Goal: Information Seeking & Learning: Find specific fact

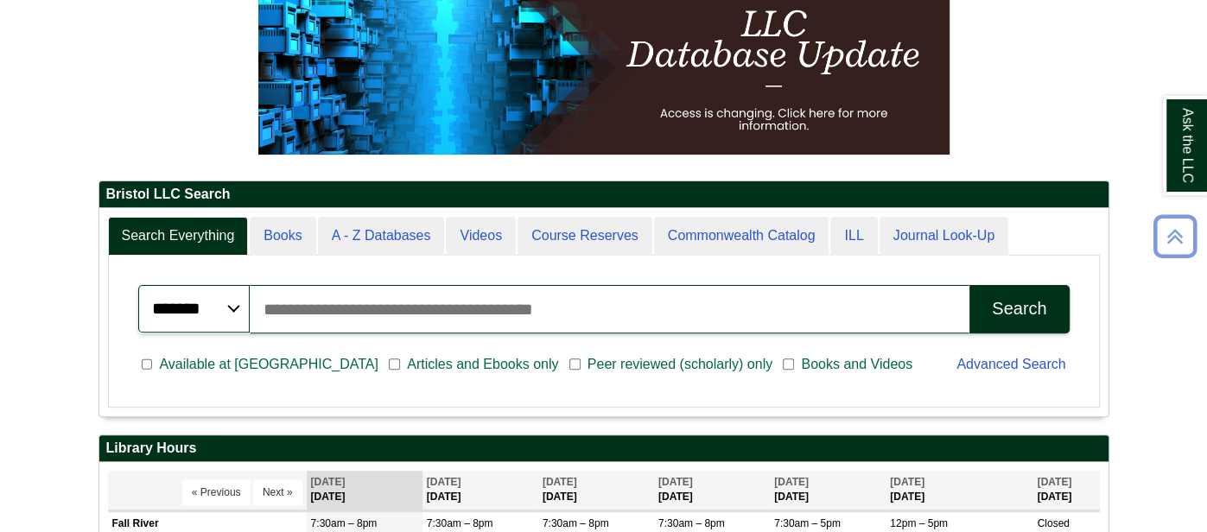
scroll to position [290, 0]
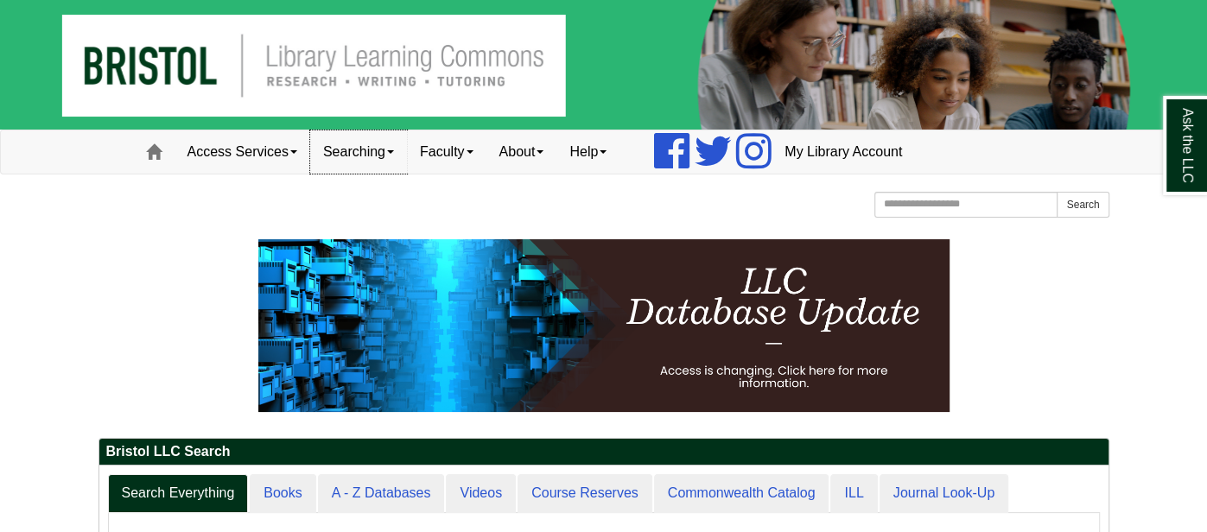
click at [386, 148] on link "Searching" at bounding box center [358, 151] width 97 height 43
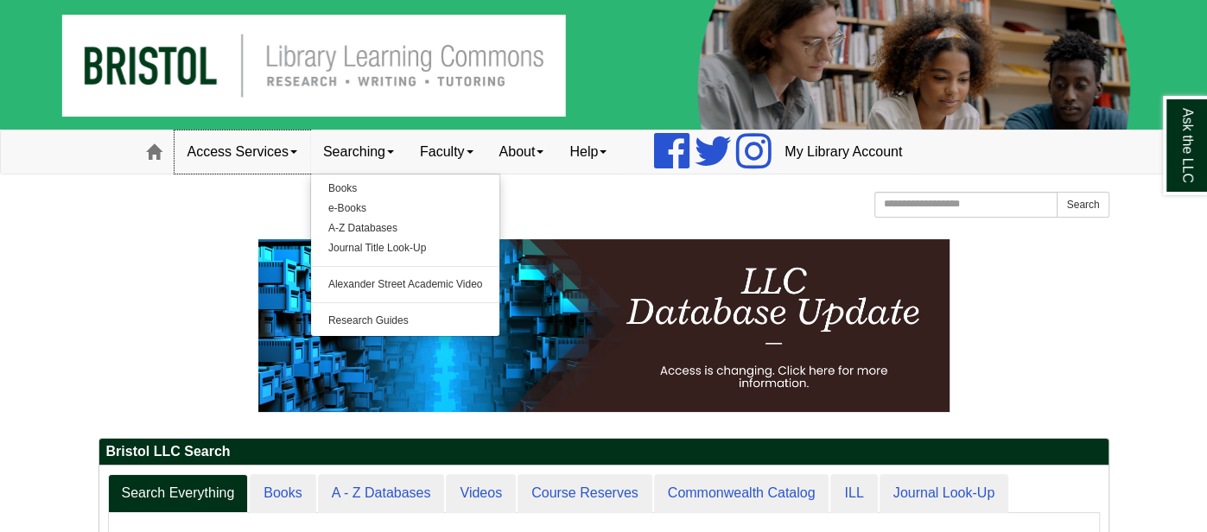
click at [292, 151] on link "Access Services" at bounding box center [243, 151] width 136 height 43
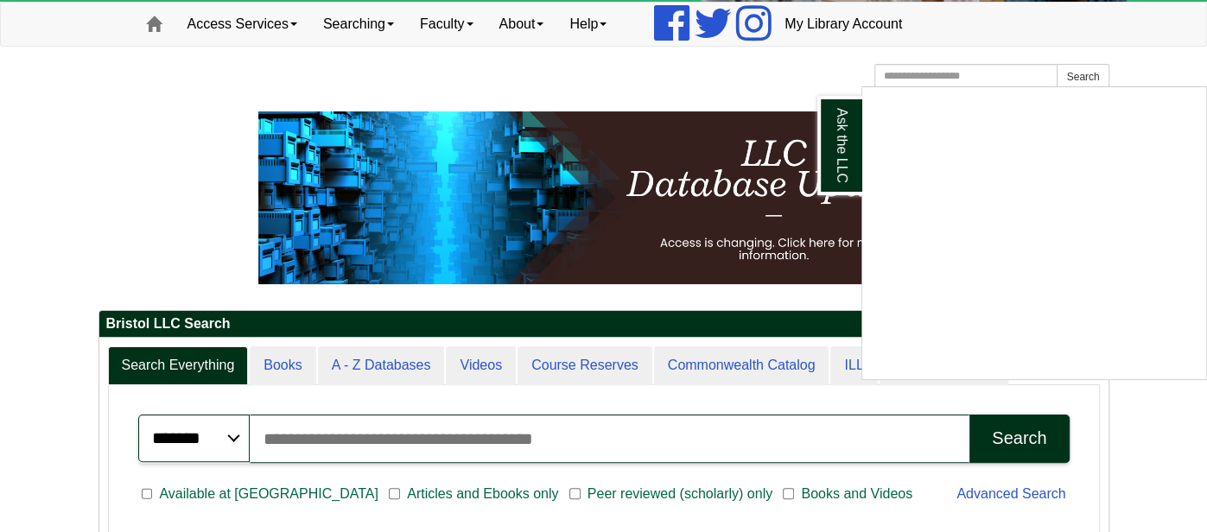
scroll to position [114, 0]
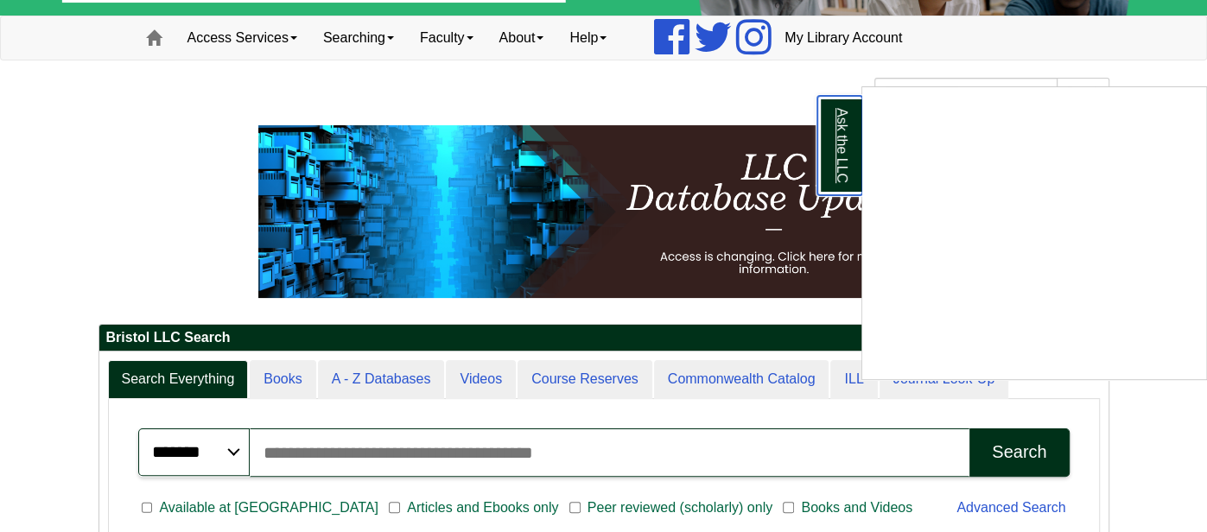
click at [822, 124] on link "Ask the LLC" at bounding box center [839, 145] width 45 height 99
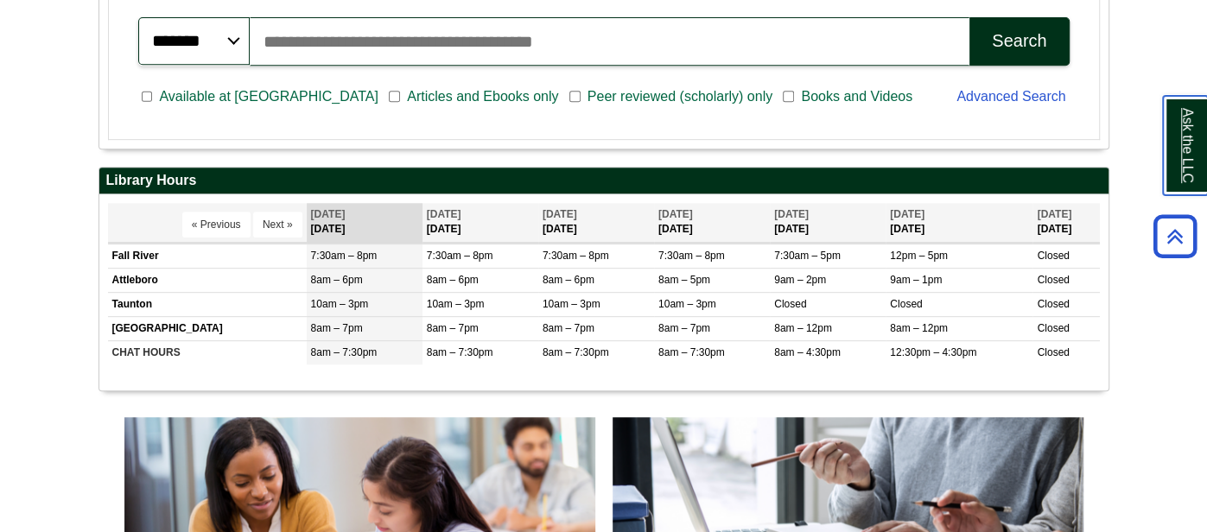
scroll to position [524, 0]
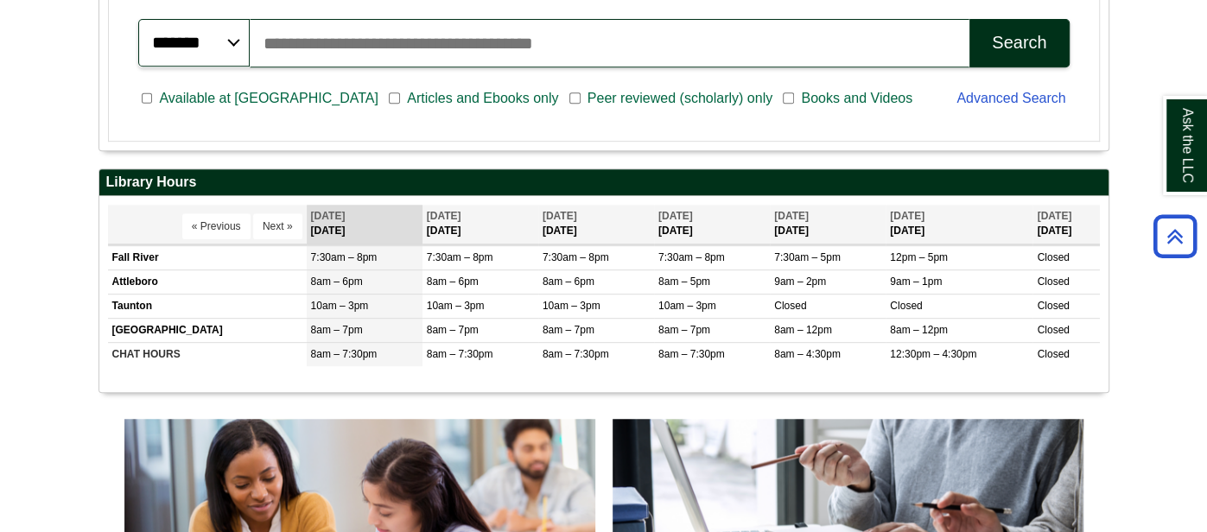
click at [1026, 193] on h2 "Library Hours" at bounding box center [603, 182] width 1009 height 27
click at [192, 324] on td "[GEOGRAPHIC_DATA]" at bounding box center [207, 330] width 199 height 24
click at [138, 326] on td "[GEOGRAPHIC_DATA]" at bounding box center [207, 330] width 199 height 24
click at [321, 335] on td "8am – 7pm" at bounding box center [365, 330] width 116 height 24
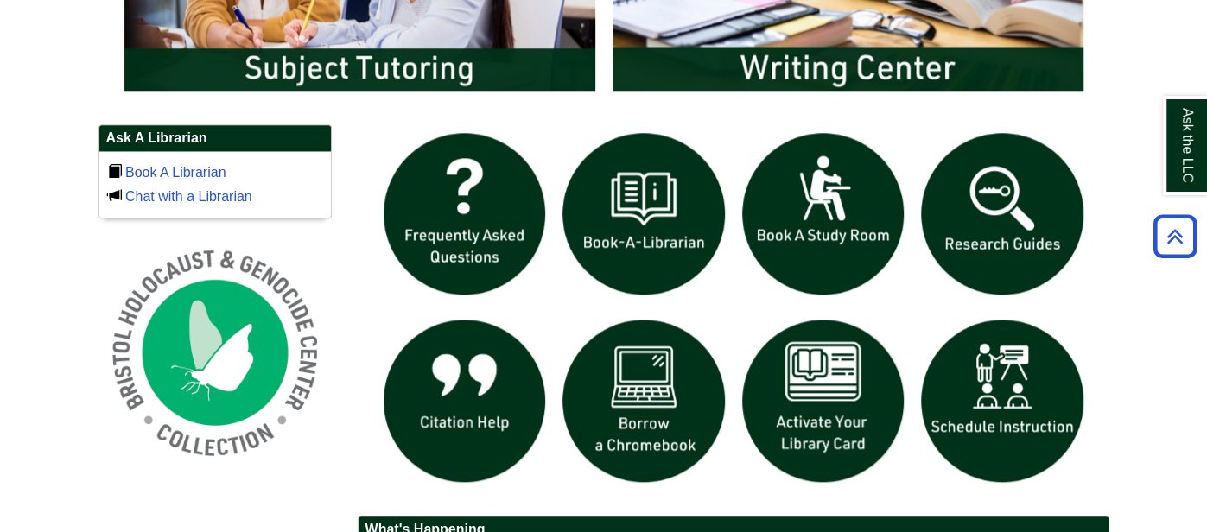
scroll to position [1100, 0]
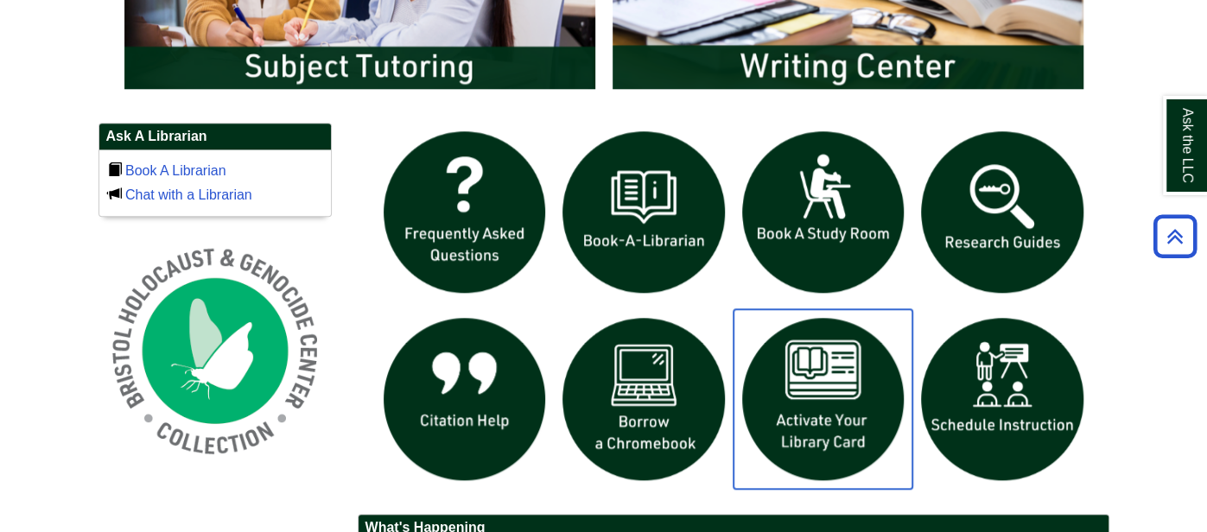
click at [838, 423] on img "slideshow" at bounding box center [824, 399] width 180 height 180
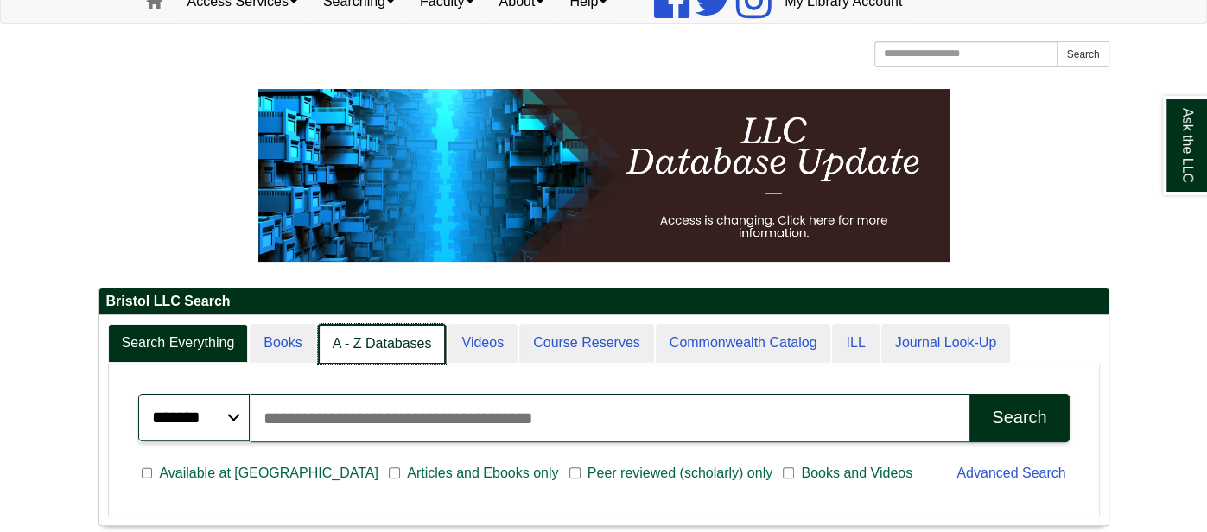
scroll to position [9, 9]
click at [388, 334] on link "A - Z Databases" at bounding box center [382, 344] width 129 height 41
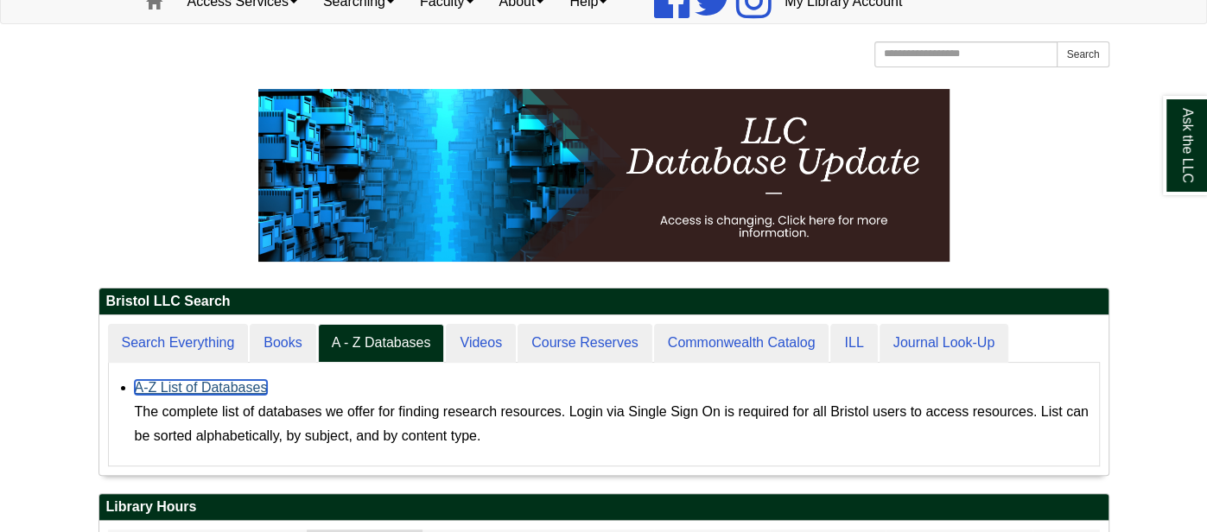
click at [233, 386] on link "A-Z List of Databases" at bounding box center [201, 387] width 133 height 15
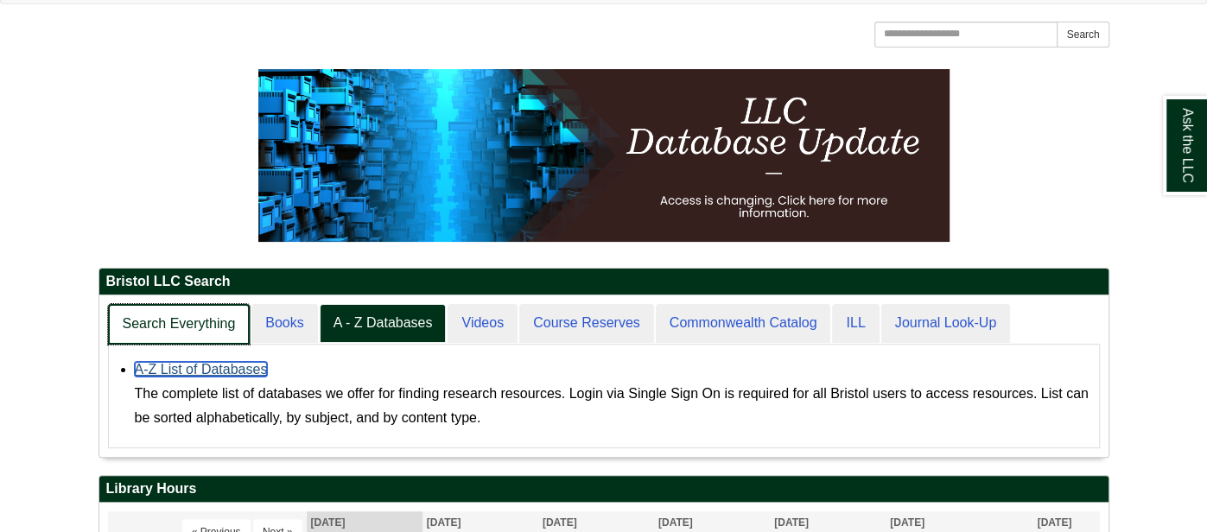
scroll to position [159, 1009]
click at [178, 332] on link "Search Everything" at bounding box center [179, 324] width 143 height 41
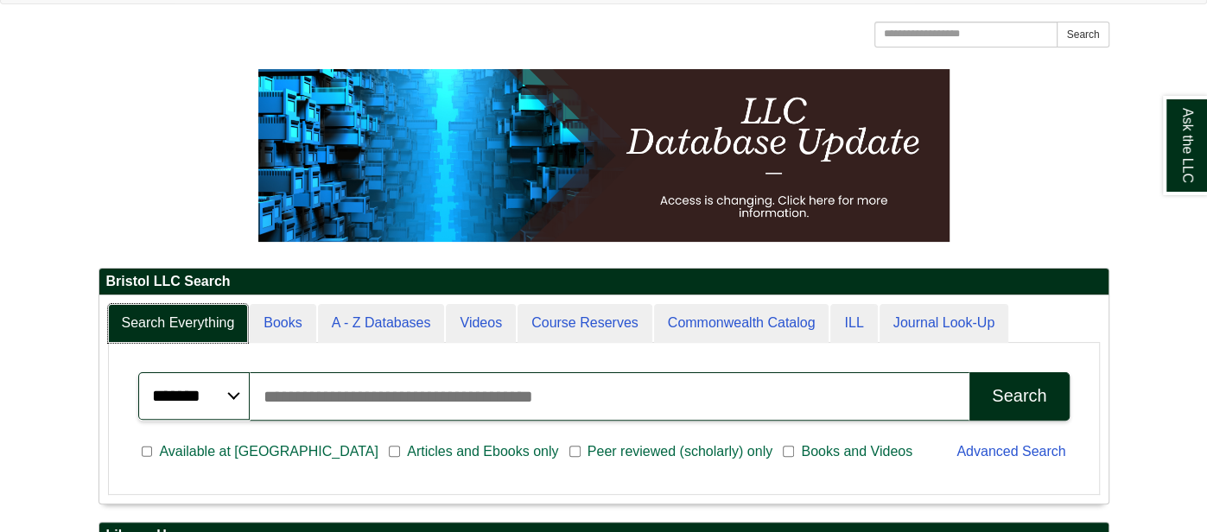
scroll to position [9, 9]
click at [416, 392] on input "Search articles, books, journals & more" at bounding box center [610, 396] width 720 height 48
type input "**********"
click at [969, 372] on button "Search" at bounding box center [1018, 396] width 99 height 48
